Goal: Task Accomplishment & Management: Manage account settings

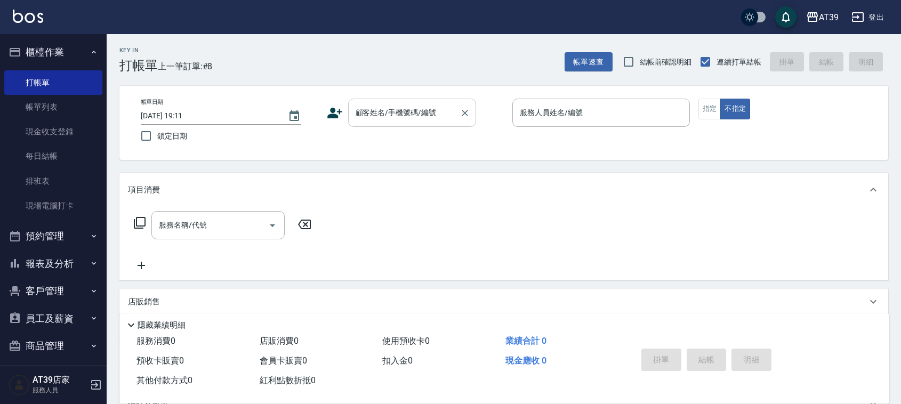
click at [364, 126] on div "顧客姓名/手機號碼/編號" at bounding box center [412, 113] width 128 height 28
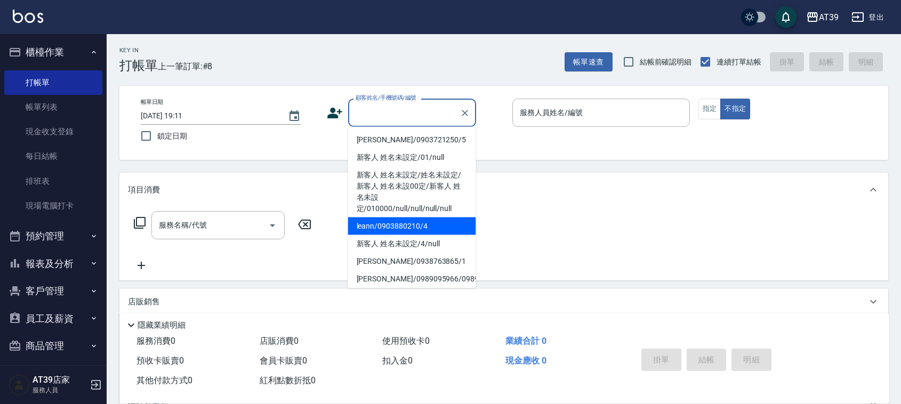
drag, startPoint x: 382, startPoint y: 219, endPoint x: 370, endPoint y: 210, distance: 14.1
click at [370, 210] on ul "Alan/0903721250/5 新客人 姓名未設定/01/null 新客人 姓名未設定/姓名未設定/新客人 姓名未設00定/新客人 姓名未設定/01000…" at bounding box center [412, 207] width 128 height 161
click at [383, 221] on li "leann/0903880210/4" at bounding box center [412, 226] width 128 height 18
type input "leann/0903880210/4"
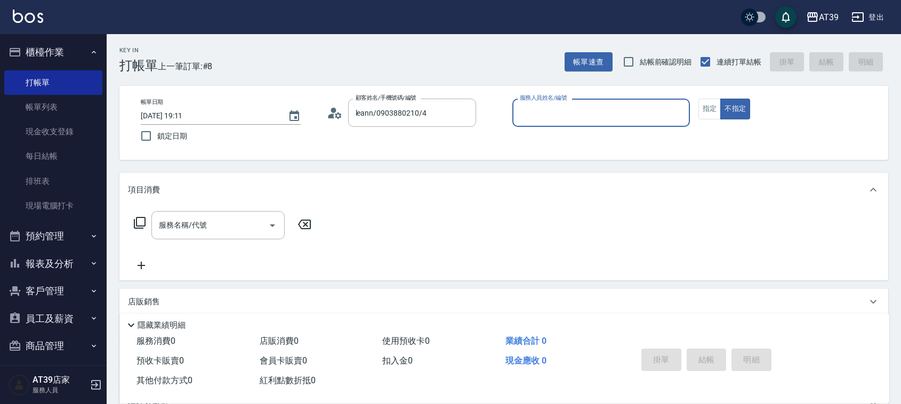
type input "Leann-4"
click at [717, 108] on button "指定" at bounding box center [709, 109] width 23 height 21
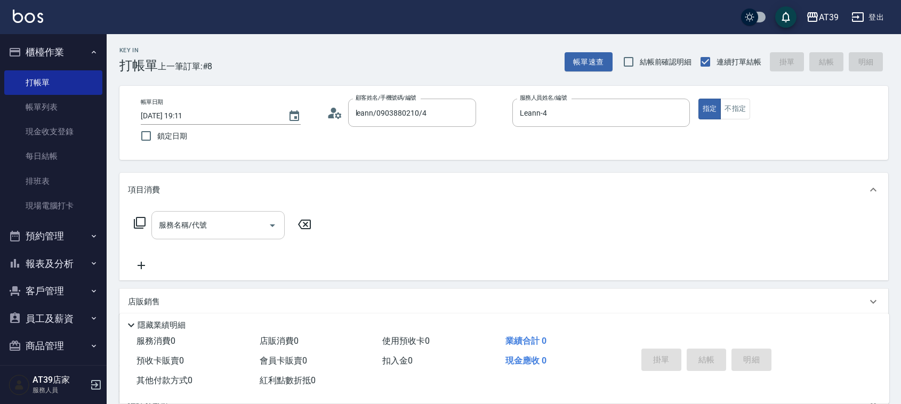
click at [238, 228] on input "服務名稱/代號" at bounding box center [210, 225] width 108 height 19
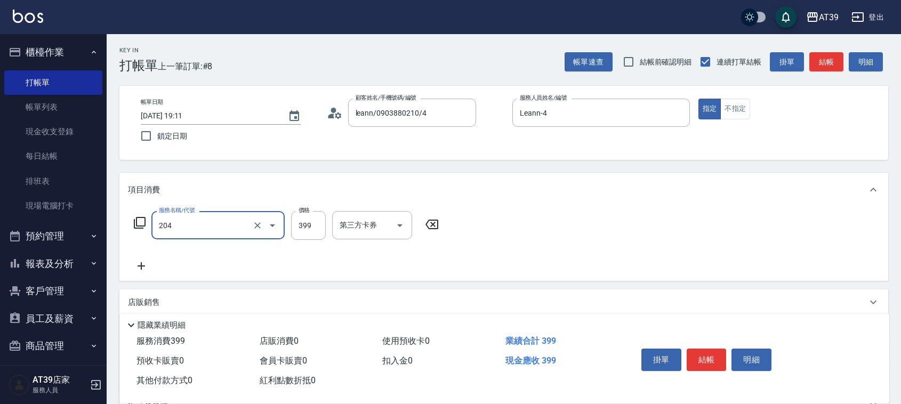
type input "A級洗+剪(204)"
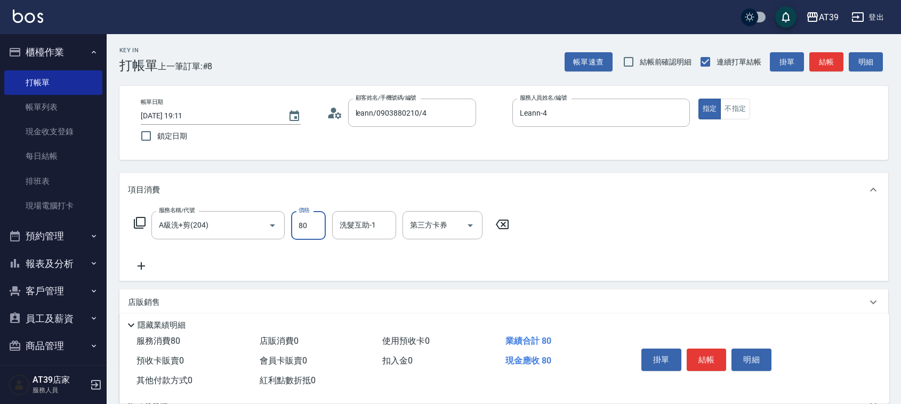
type input "800"
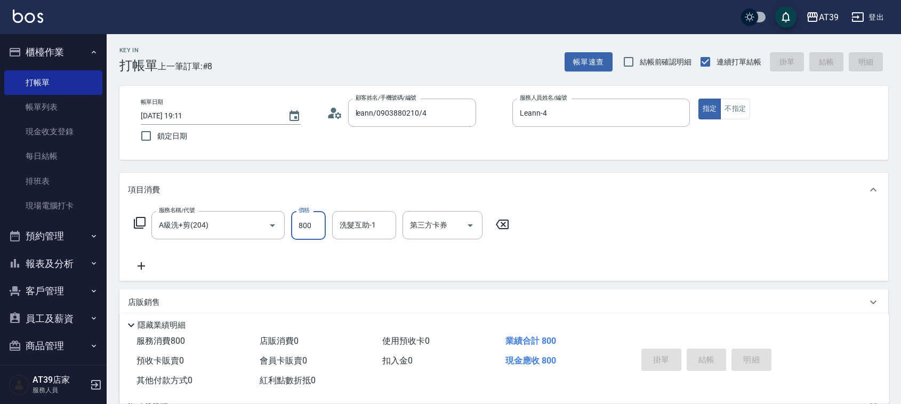
type input "2025/08/12 19:50"
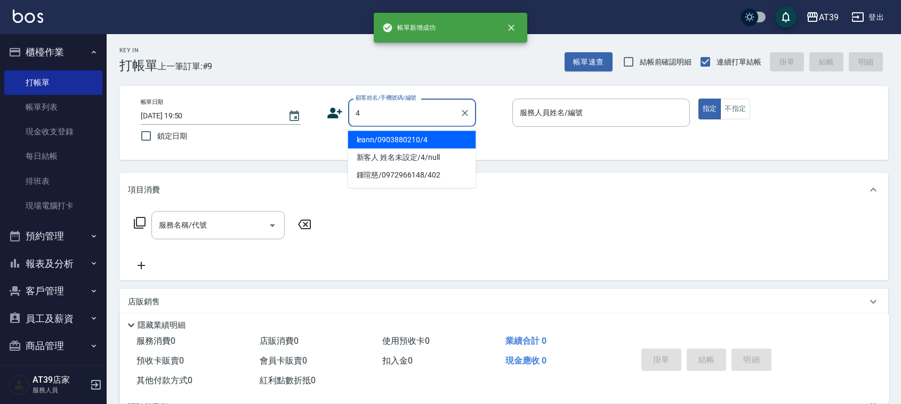
type input "leann/0903880210/4"
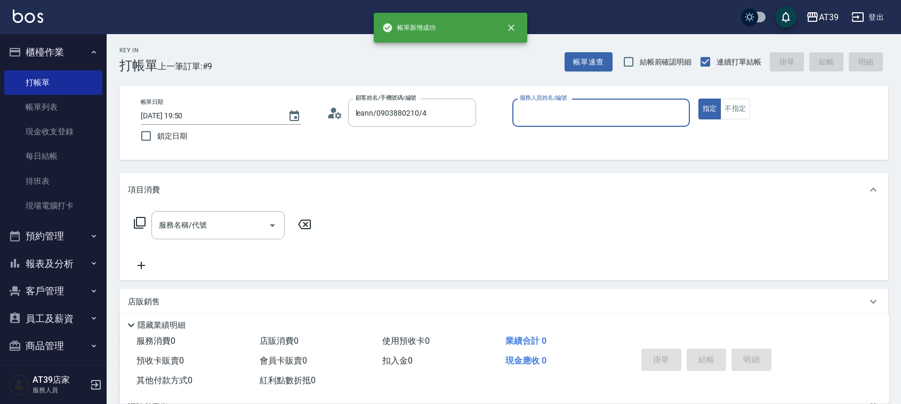
type input "Leann-4"
click at [698, 99] on button "指定" at bounding box center [709, 109] width 23 height 21
type button "true"
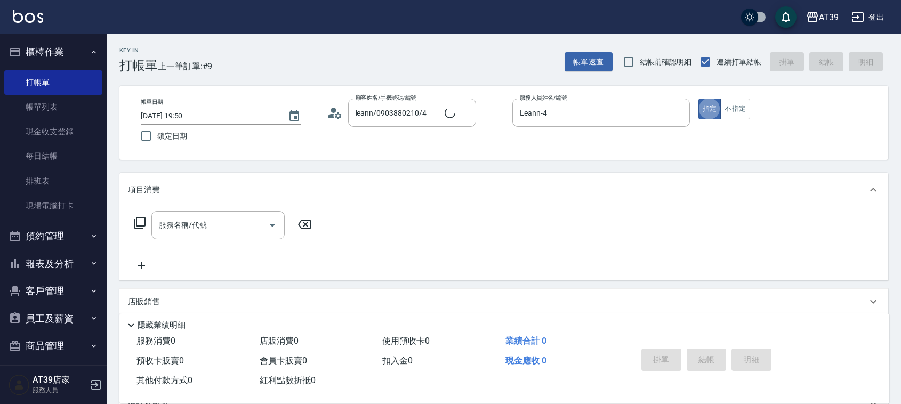
type input "新客人 姓名未設定/4/null"
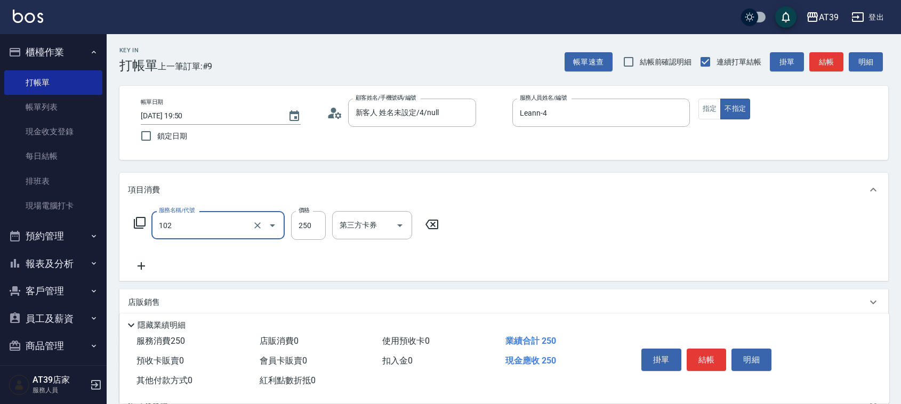
type input "精油洗髮(102)"
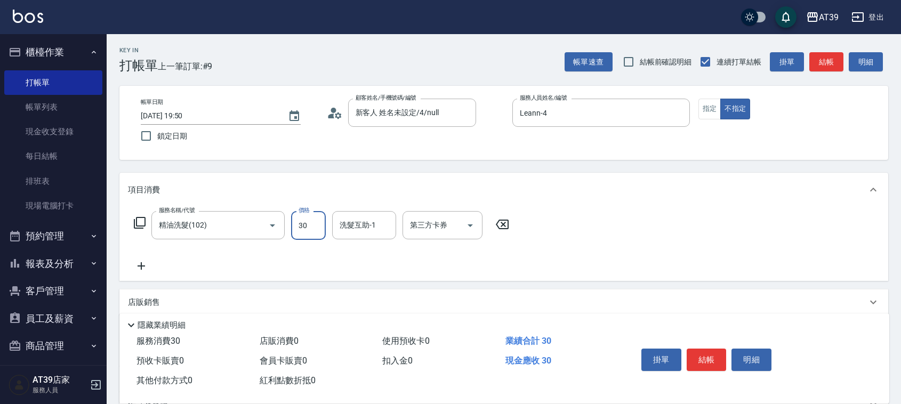
type input "300"
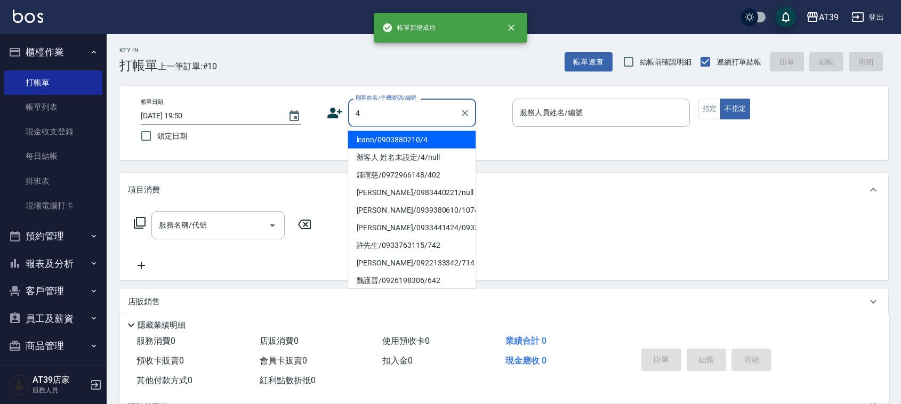
type input "leann/0903880210/4"
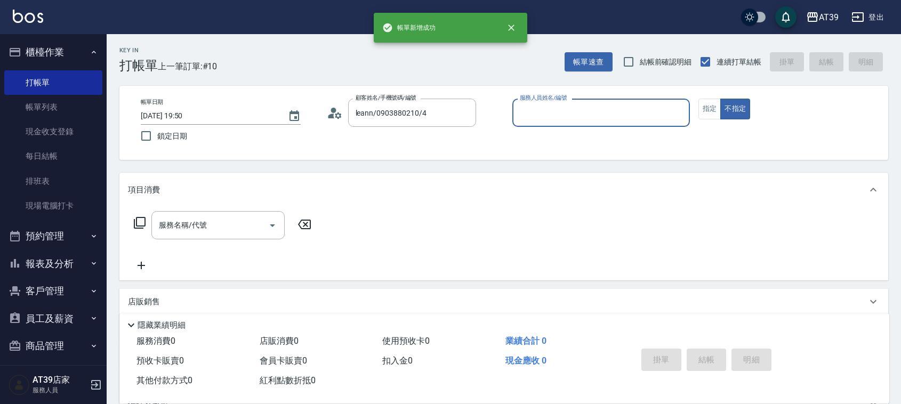
type input "Leann-4"
click at [720, 99] on button "不指定" at bounding box center [735, 109] width 30 height 21
type button "false"
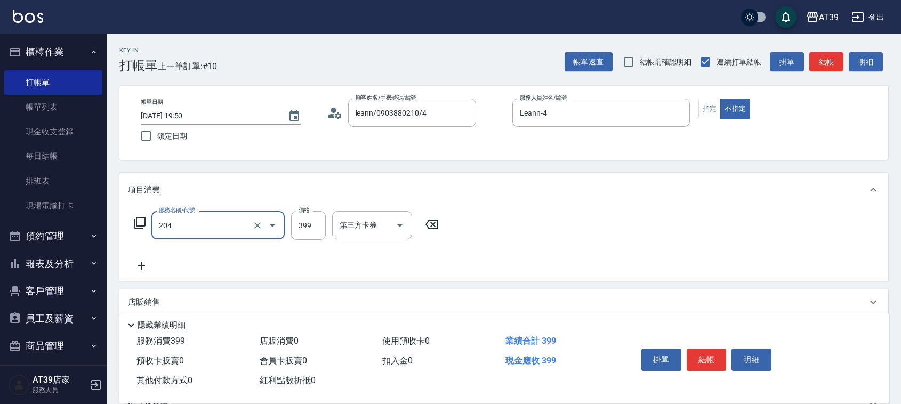
type input "A級洗+剪(204)"
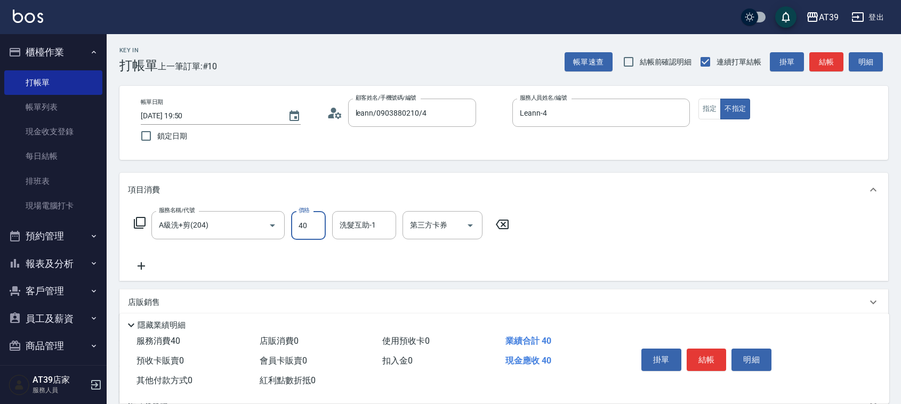
type input "400"
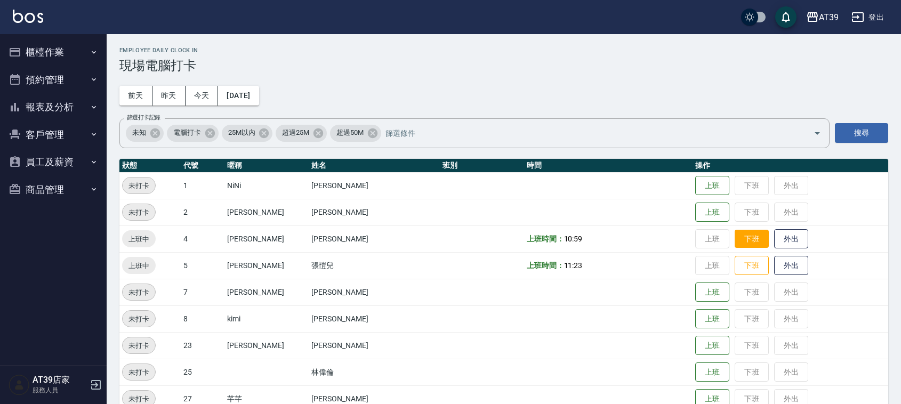
click at [734, 238] on button "下班" at bounding box center [751, 239] width 34 height 19
click at [734, 265] on button "下班" at bounding box center [751, 265] width 34 height 19
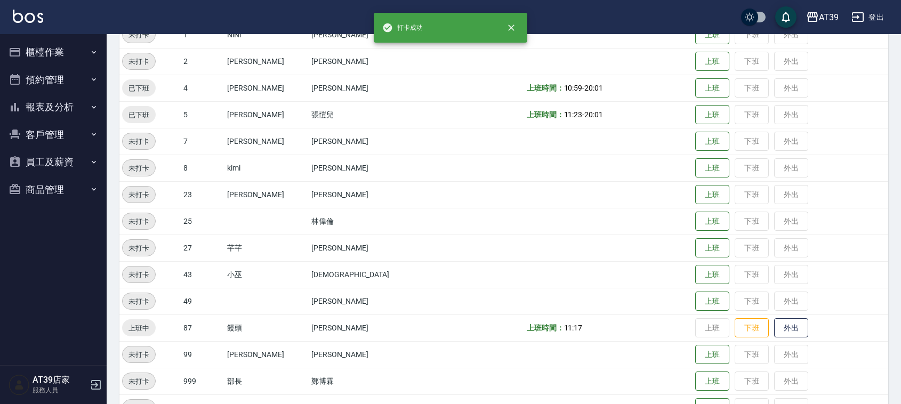
scroll to position [180, 0]
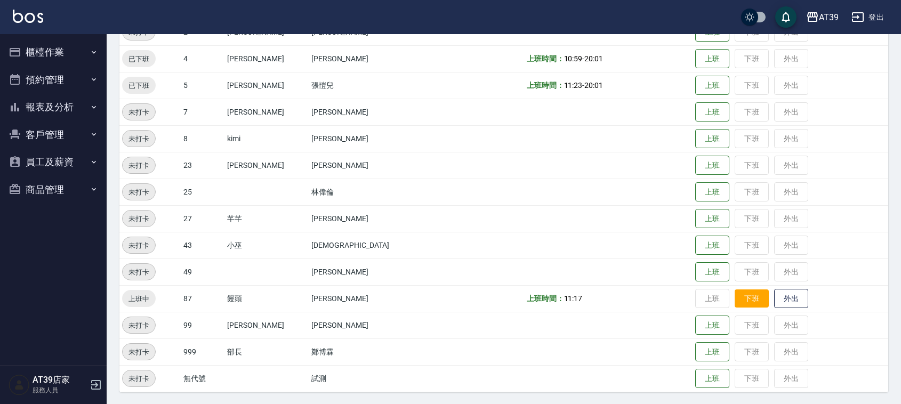
click at [734, 292] on button "下班" at bounding box center [751, 298] width 34 height 19
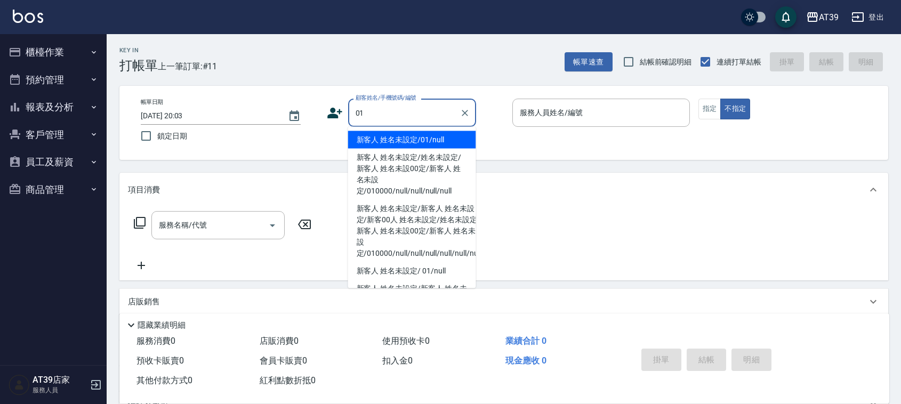
type input "新客人 姓名未設定/01/null"
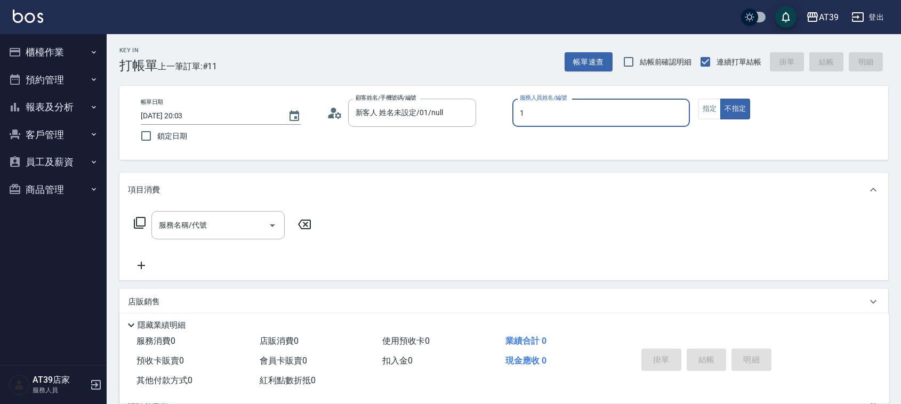
type input "1"
type button "false"
type input "NiNi-1"
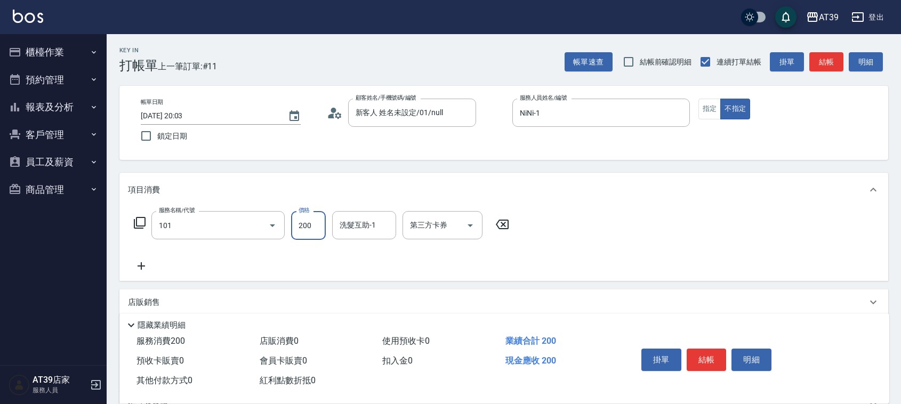
type input "洗髮(101)"
type input "300"
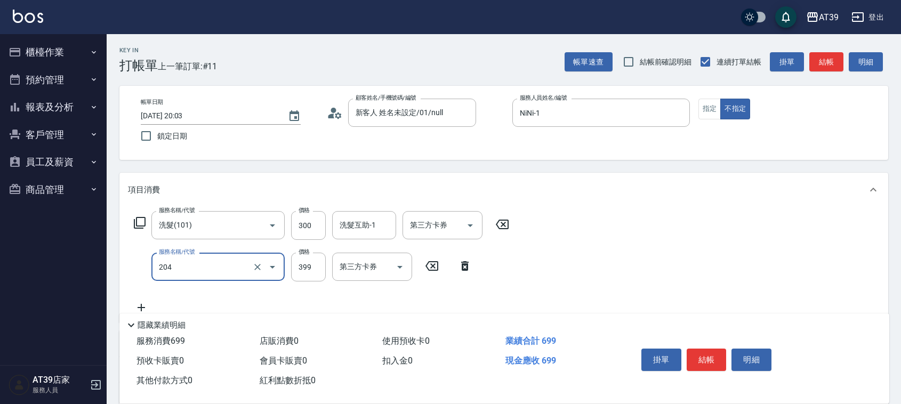
type input "A級洗+剪(204)"
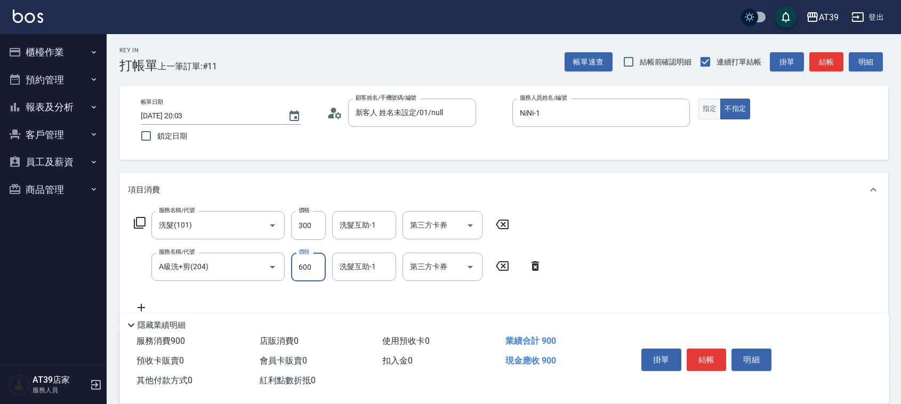
type input "600"
click at [709, 109] on button "指定" at bounding box center [709, 109] width 23 height 21
click at [823, 56] on button "結帳" at bounding box center [826, 62] width 34 height 20
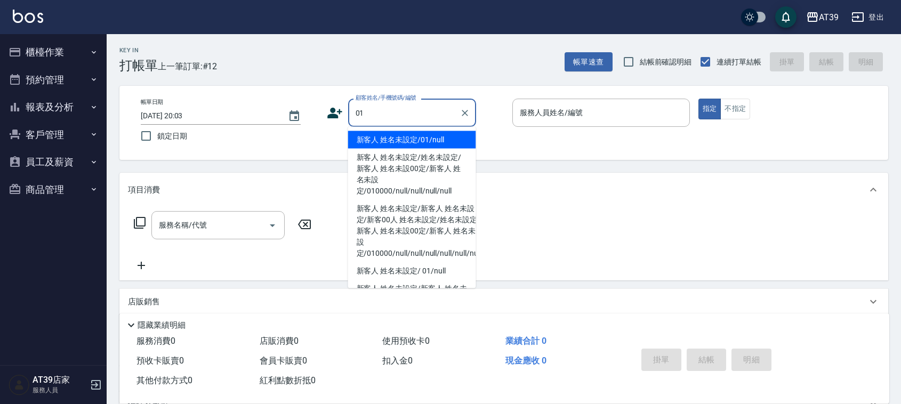
type input "新客人 姓名未設定/01/null"
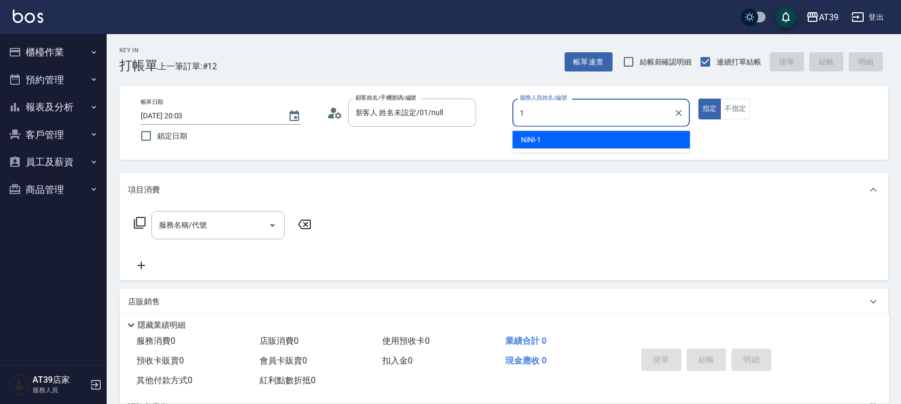
type input "1"
type button "true"
type input "NiNi-1"
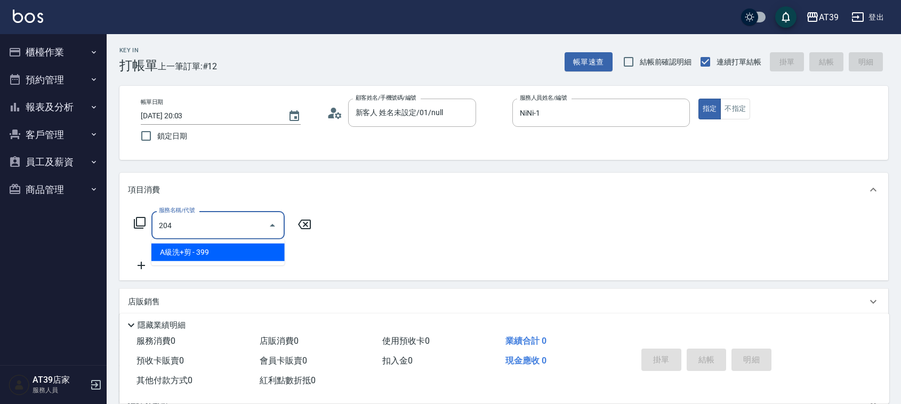
type input "A級洗+剪(204)"
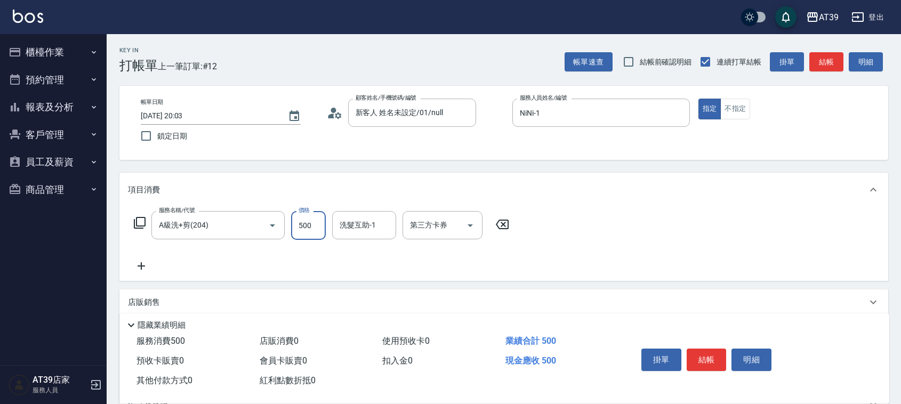
type input "500"
type input "饅頭-87"
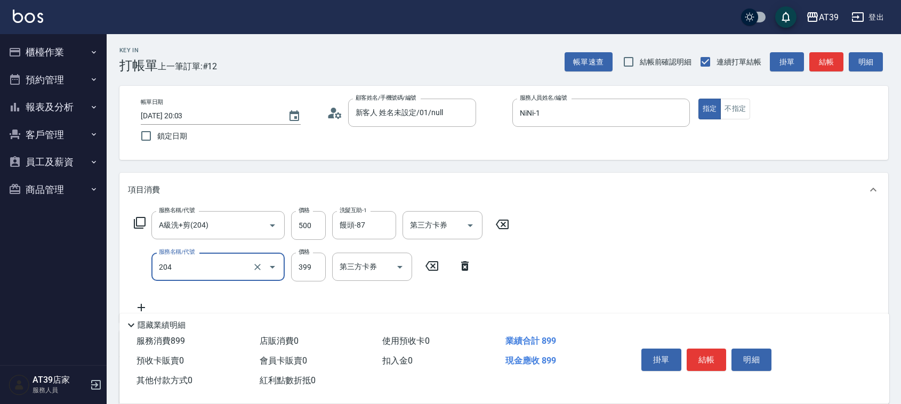
type input "A級洗+剪(204)"
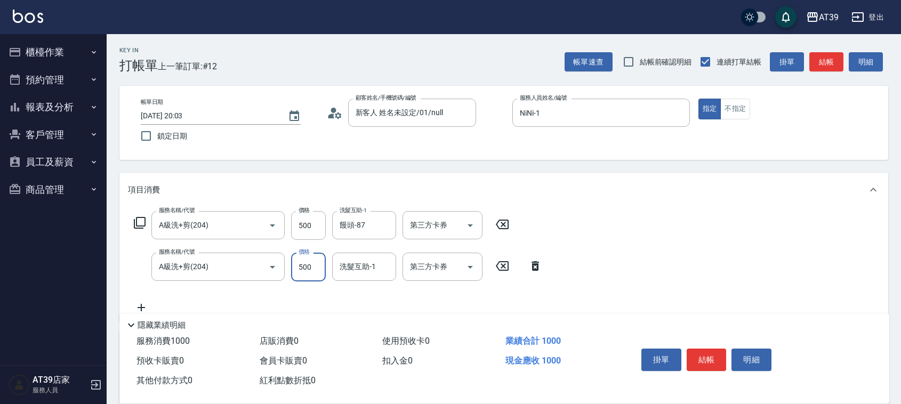
type input "500"
type input "饅頭-87"
click at [824, 58] on button "結帳" at bounding box center [826, 62] width 34 height 20
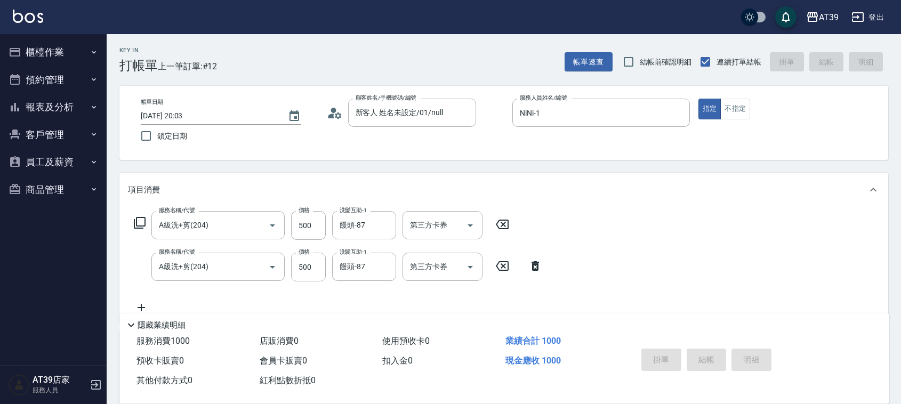
type input "[DATE] 20:04"
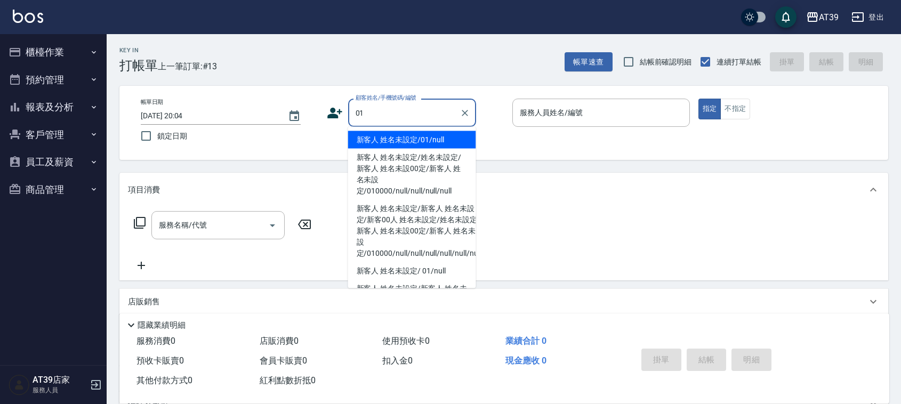
type input "新客人 姓名未設定/01/null"
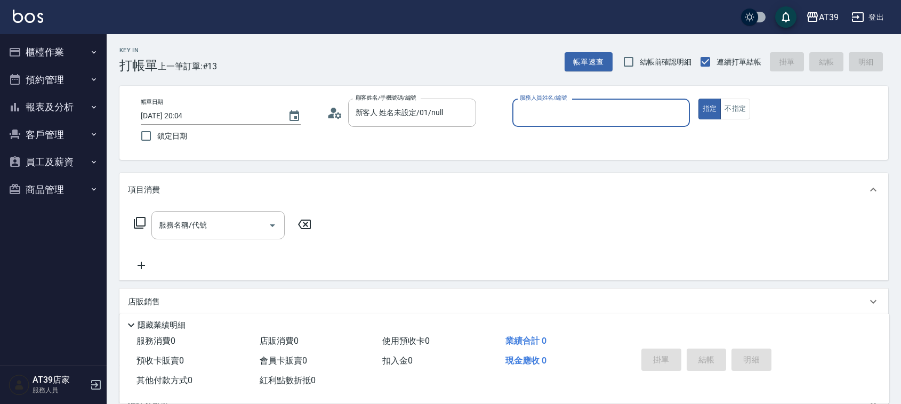
click at [698, 99] on button "指定" at bounding box center [709, 109] width 23 height 21
click at [508, 117] on div "帳單日期 [DATE] 20:04 鎖定日期 顧客姓名/手機號碼/編號 新客人 姓名未設定/01/null 顧客姓名/手機號碼/編號 服務人員姓名/編號 服務…" at bounding box center [503, 123] width 743 height 48
click at [536, 107] on div "服務人員姓名/編號 服務人員姓名/編號" at bounding box center [600, 113] width 177 height 28
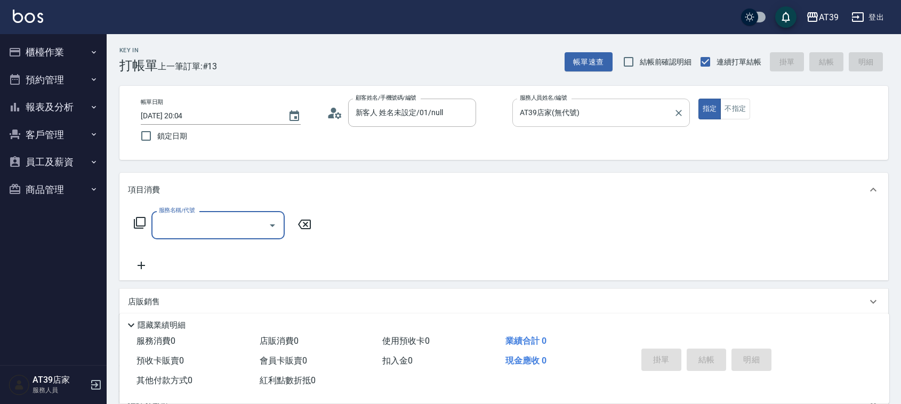
click at [571, 114] on input "AT39店家(無代號)" at bounding box center [593, 112] width 152 height 19
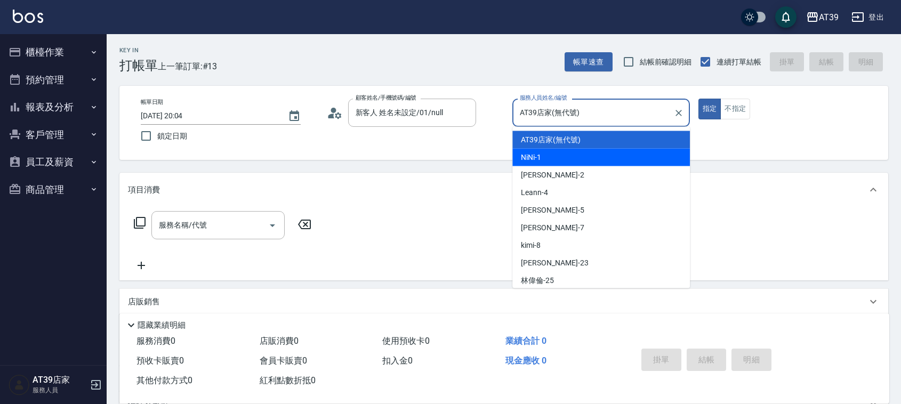
click at [563, 156] on div "NiNi -1" at bounding box center [600, 158] width 177 height 18
type input "NiNi-1"
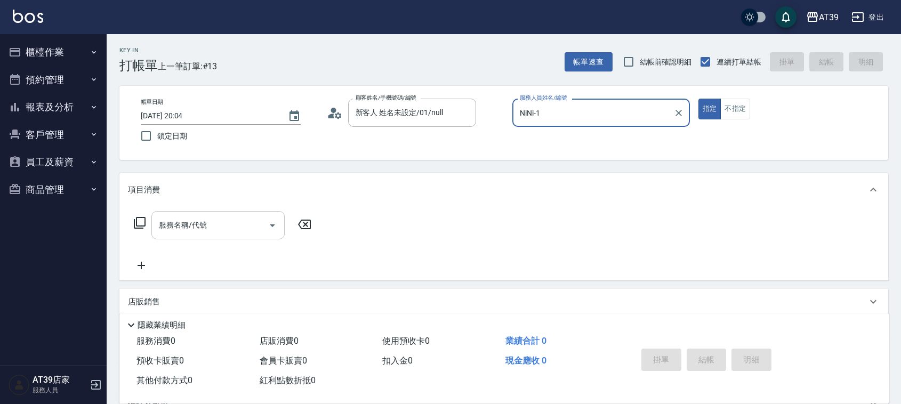
click at [219, 225] on input "服務名稱/代號" at bounding box center [210, 225] width 108 height 19
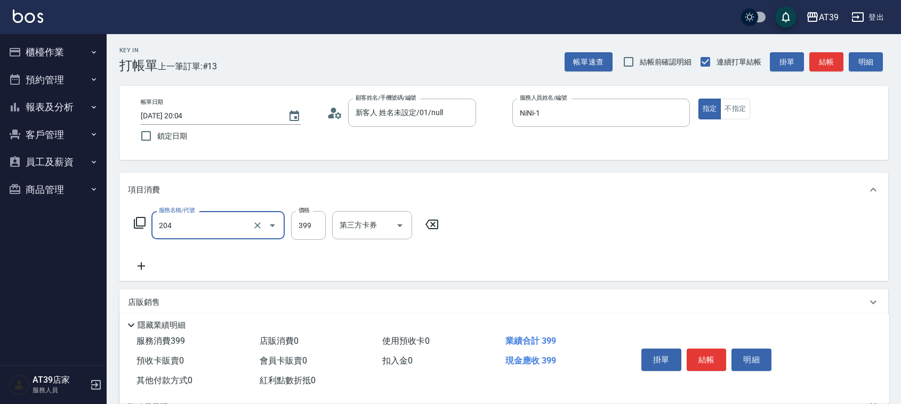
type input "A級洗+剪(204)"
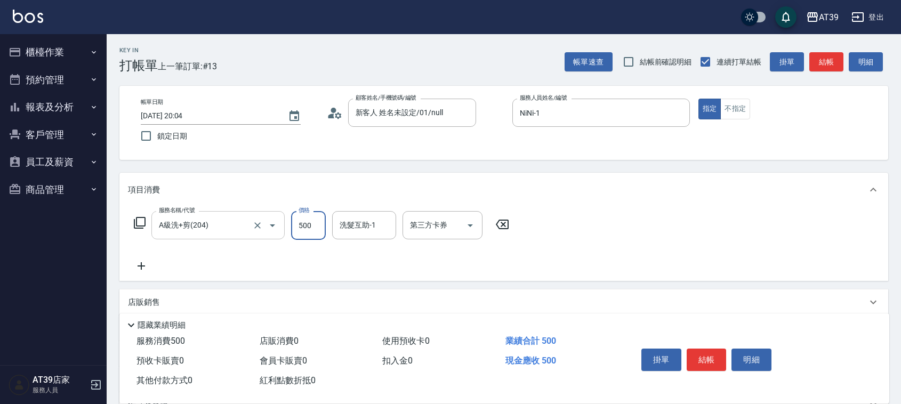
type input "500"
type input "饅頭-87"
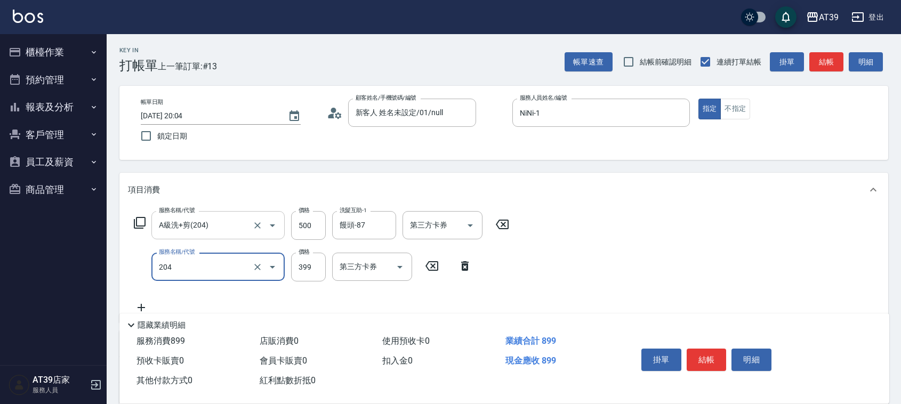
type input "A級洗+剪(204)"
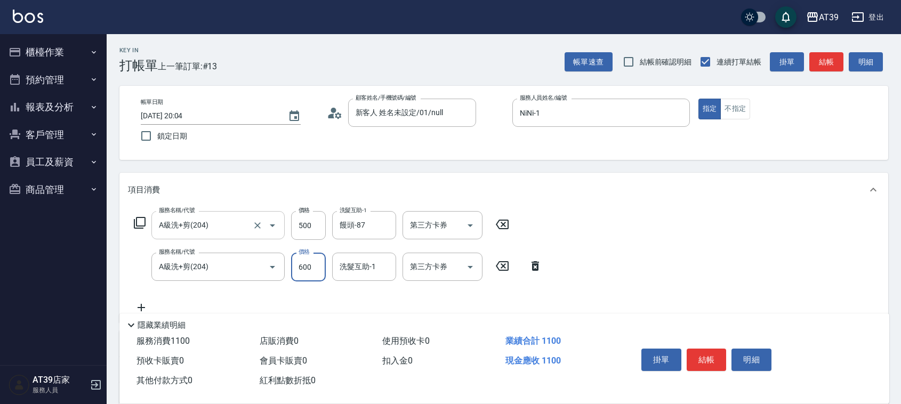
type input "600"
type input "饅頭-87"
type input "A級洗+剪(204)"
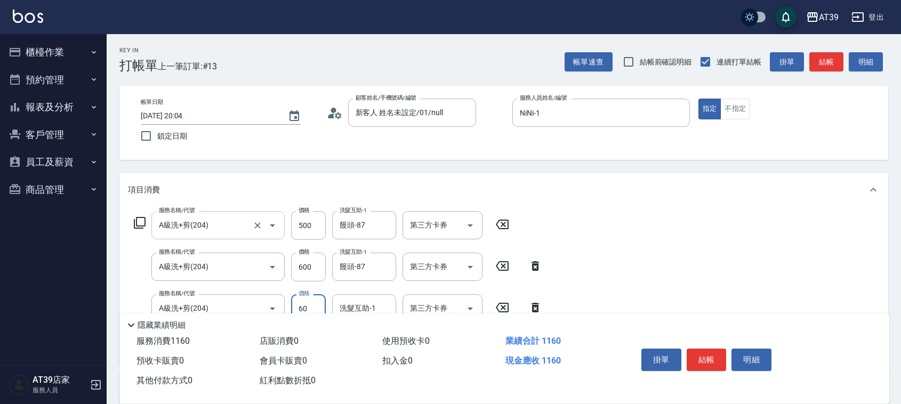
type input "60"
type input "饅頭-87"
click at [311, 305] on input "60" at bounding box center [308, 308] width 35 height 29
type input "600"
click at [817, 67] on button "結帳" at bounding box center [826, 62] width 34 height 20
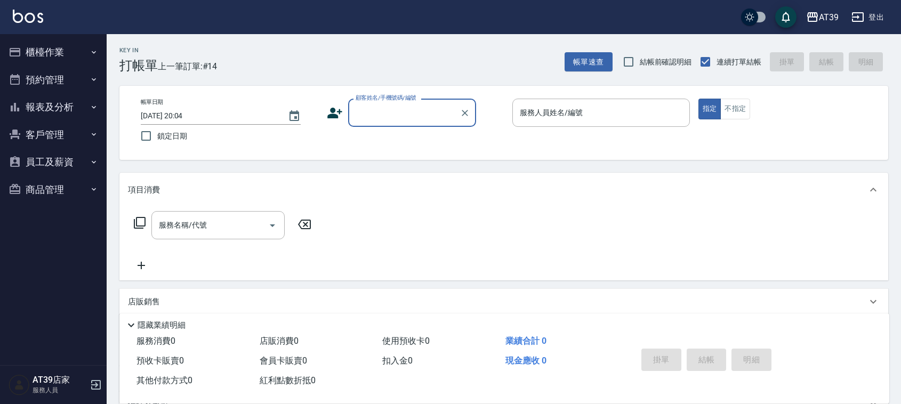
click at [45, 102] on button "報表及分析" at bounding box center [53, 107] width 98 height 28
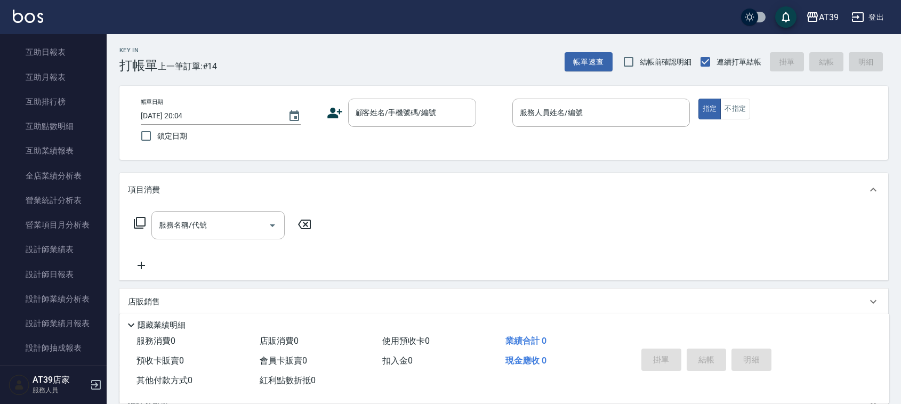
scroll to position [198, 0]
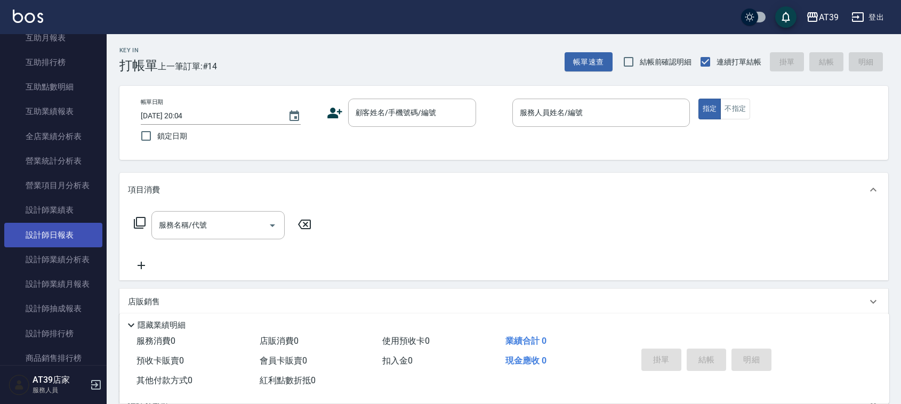
click at [87, 225] on link "設計師日報表" at bounding box center [53, 235] width 98 height 25
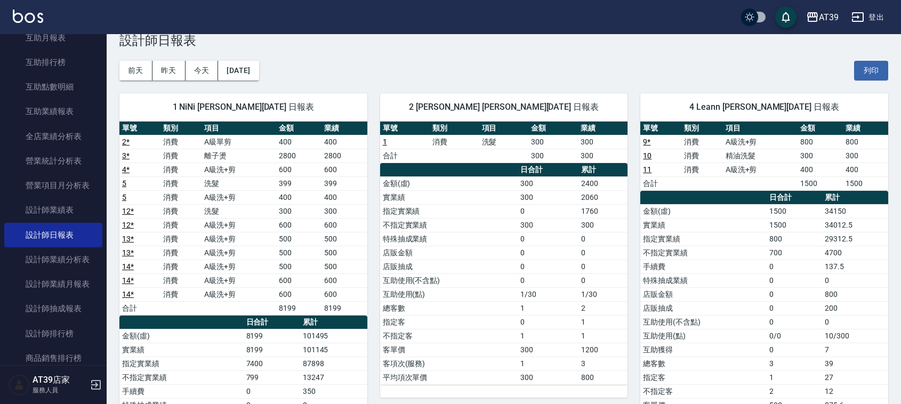
scroll to position [63, 0]
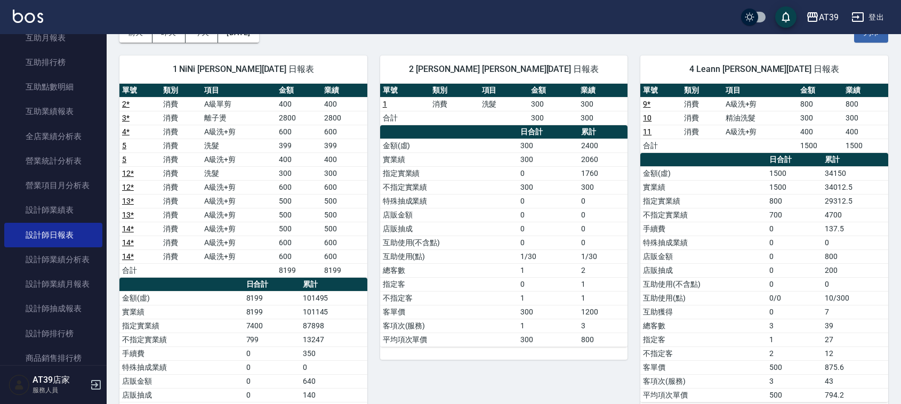
drag, startPoint x: 288, startPoint y: 236, endPoint x: 286, endPoint y: 274, distance: 39.0
